Goal: Find contact information: Find contact information

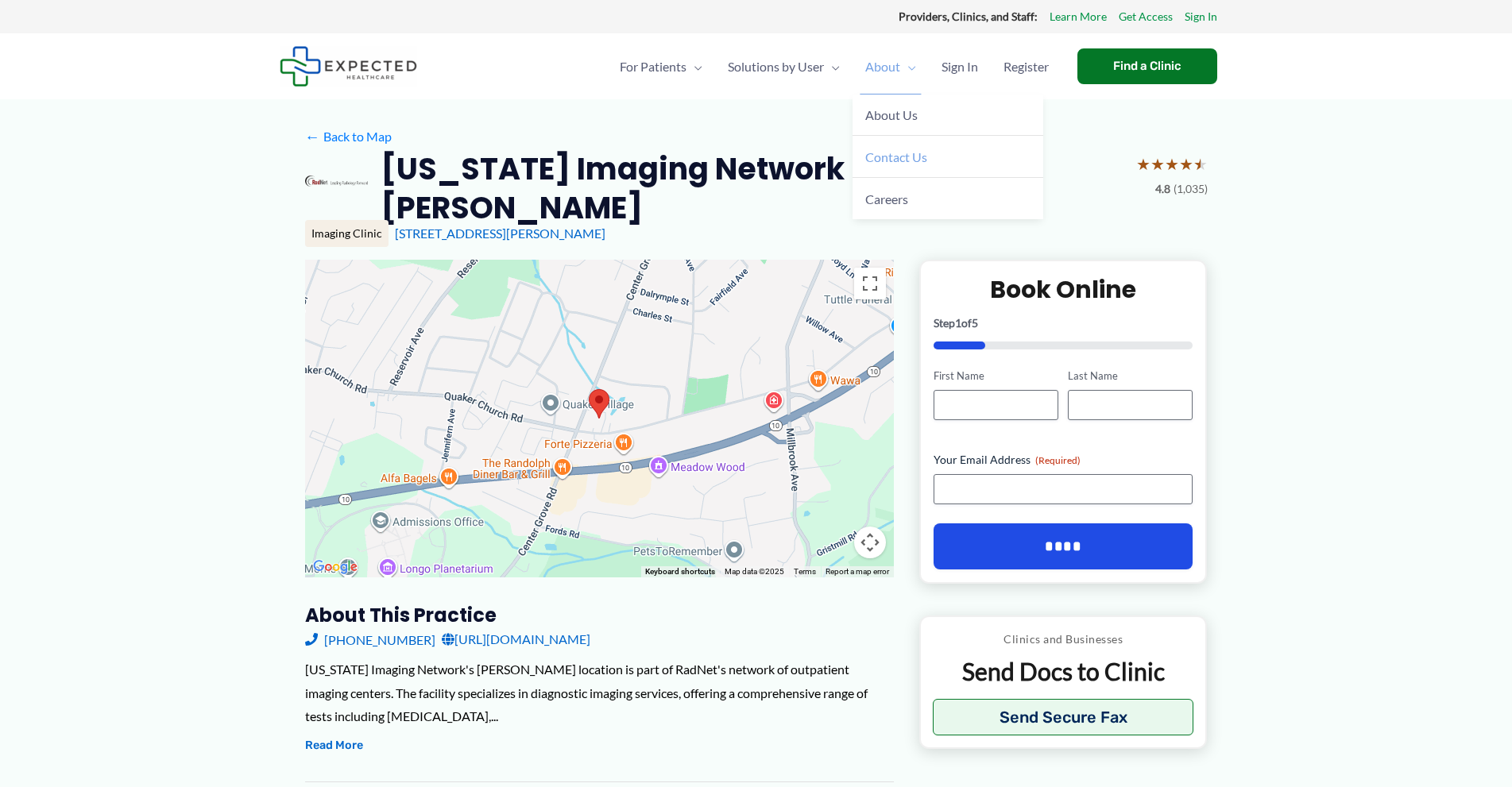
click at [876, 158] on span "Contact Us" at bounding box center [896, 156] width 62 height 15
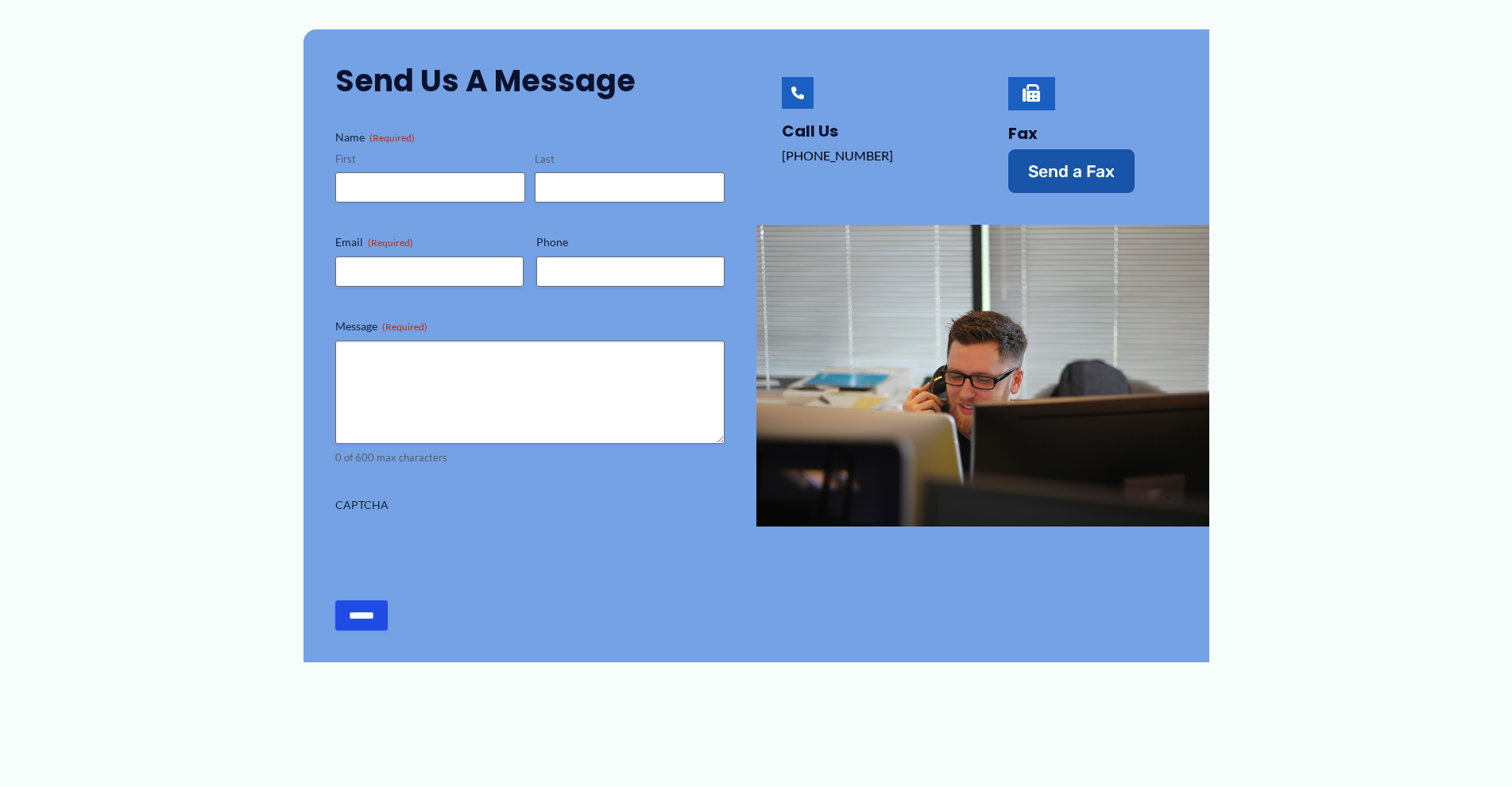
scroll to position [80, 0]
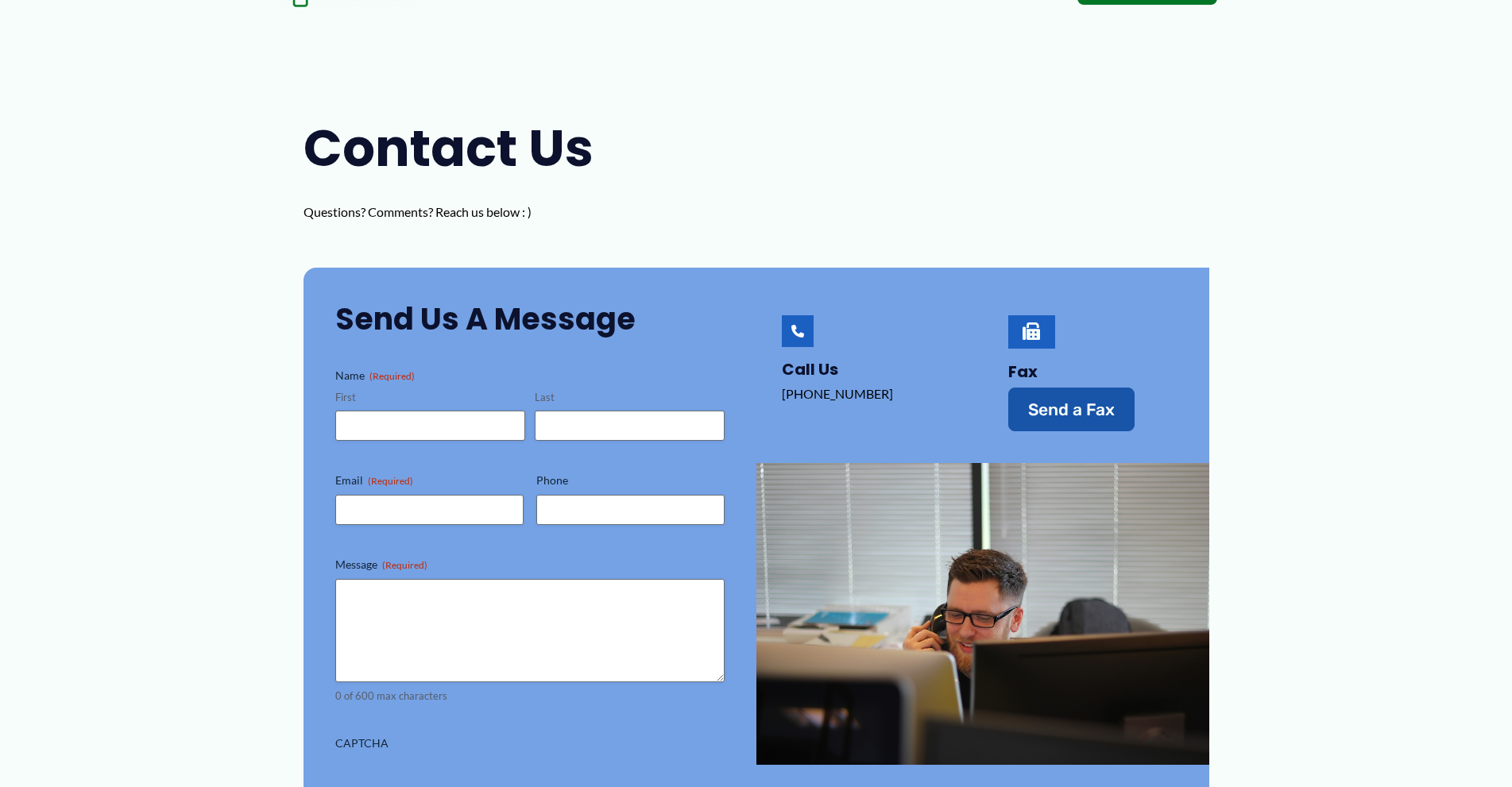
click at [1029, 331] on icon at bounding box center [1031, 331] width 17 height 17
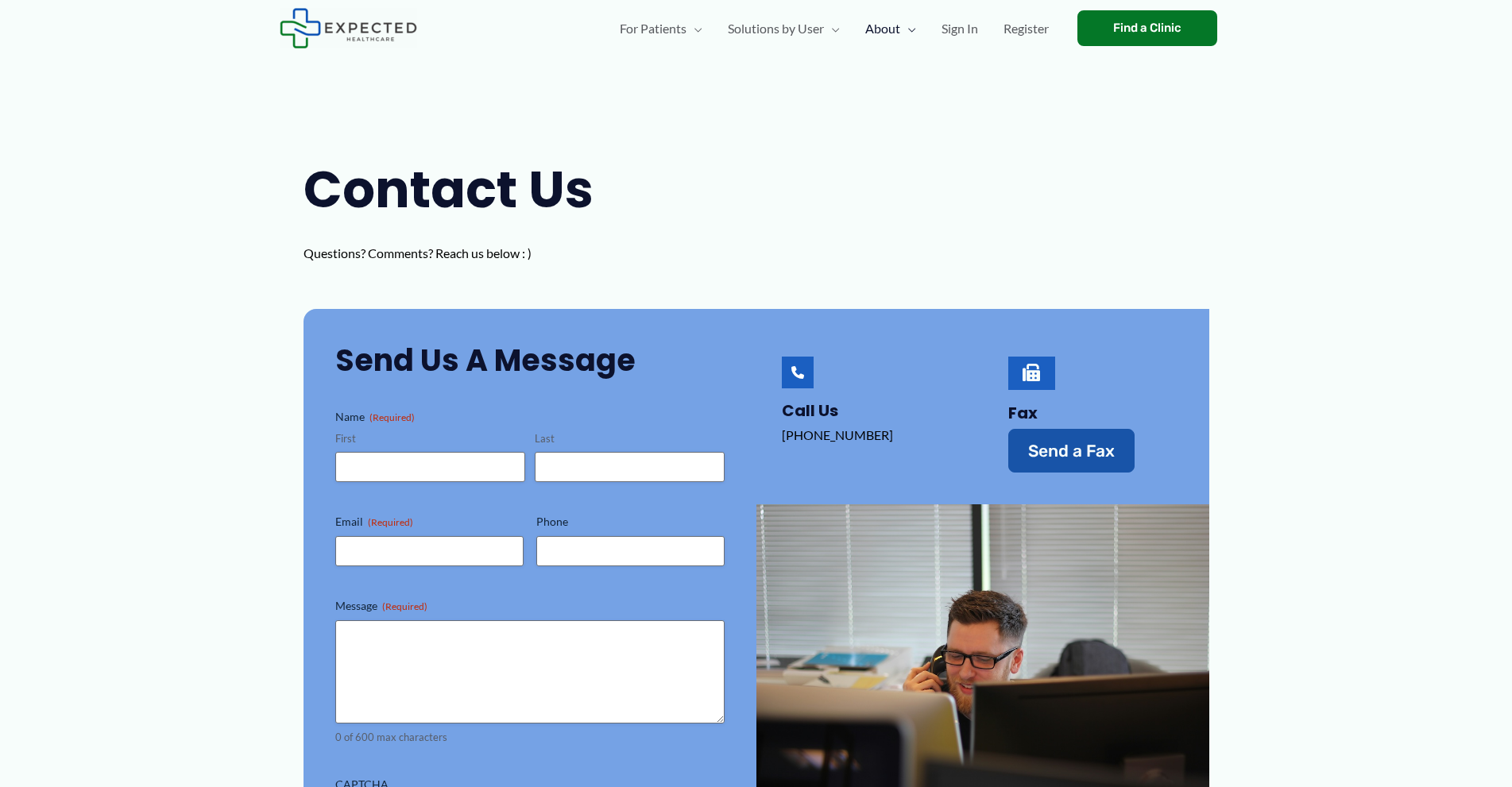
scroll to position [0, 0]
